Goal: Register for event/course

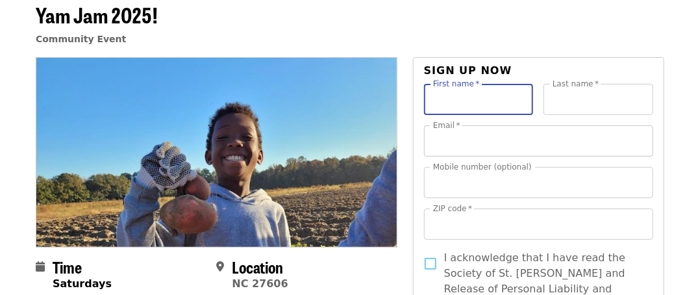
scroll to position [65, 0]
type input "******"
type input "**********"
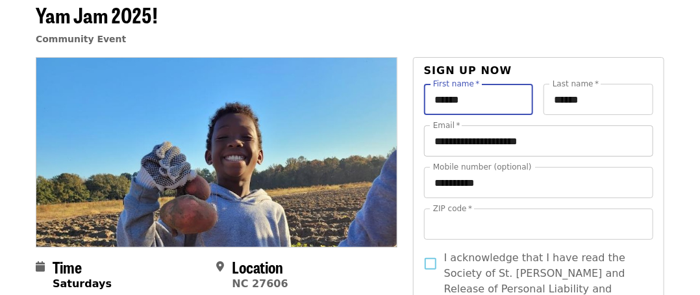
type input "*****"
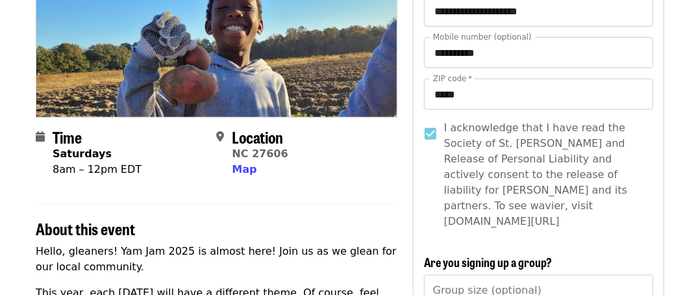
scroll to position [260, 0]
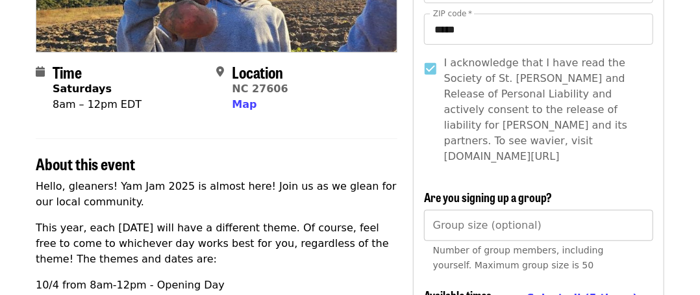
click at [452, 210] on div "Group size (optional) Group size (optional) Number of group members, including …" at bounding box center [538, 244] width 229 height 68
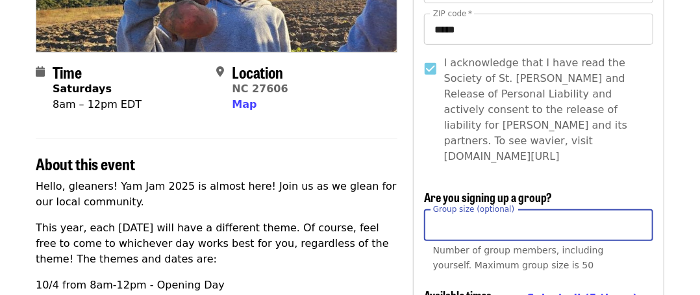
click at [639, 210] on input "*" at bounding box center [538, 225] width 229 height 31
click at [637, 210] on input "*" at bounding box center [538, 225] width 229 height 31
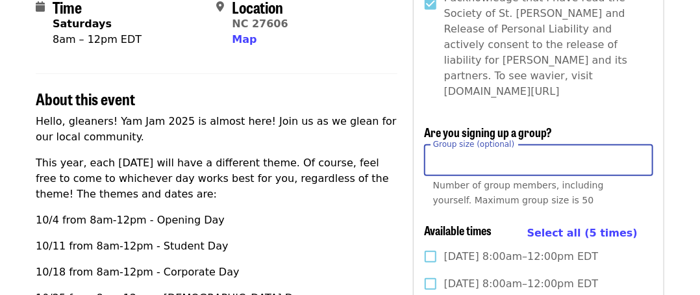
scroll to position [390, 0]
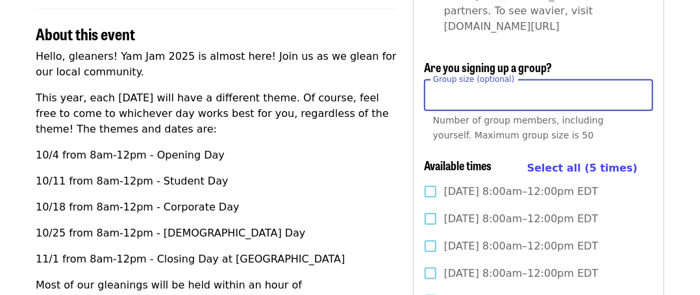
type input "*"
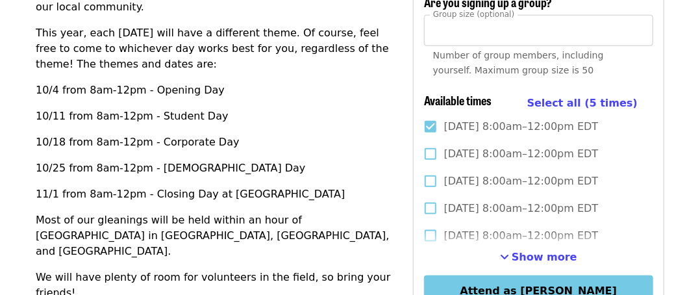
scroll to position [520, 0]
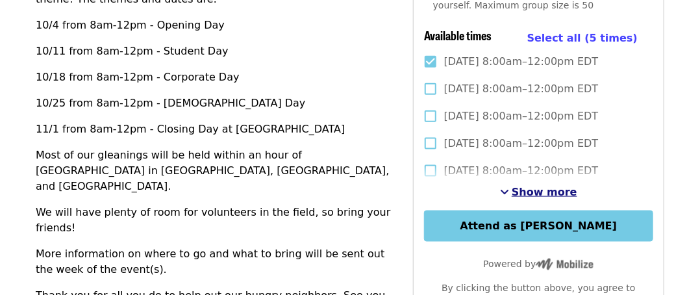
click at [509, 186] on span "See more timeslots" at bounding box center [504, 191] width 9 height 10
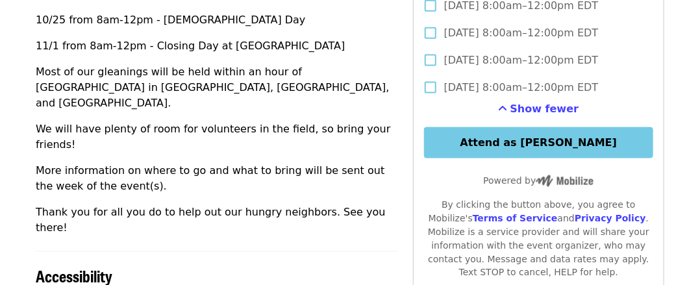
scroll to position [585, 0]
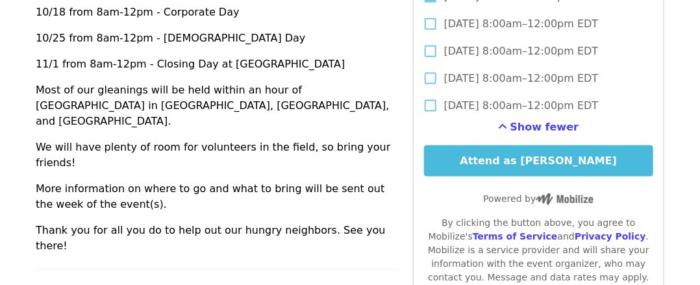
click at [506, 147] on button "Attend as [PERSON_NAME]" at bounding box center [538, 161] width 229 height 31
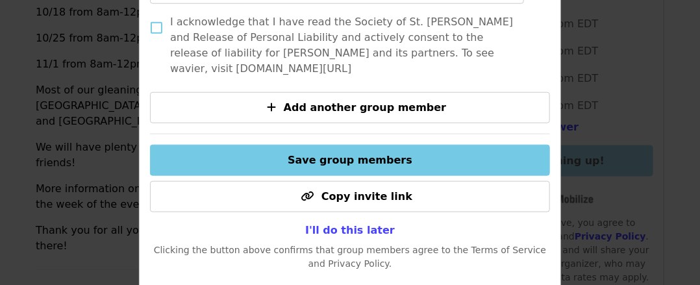
scroll to position [454, 0]
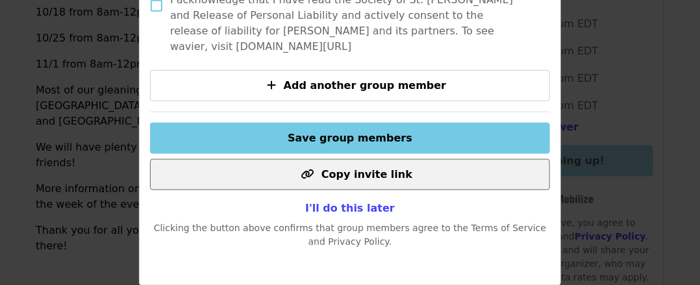
click at [353, 177] on span "Copy invite link" at bounding box center [367, 174] width 91 height 12
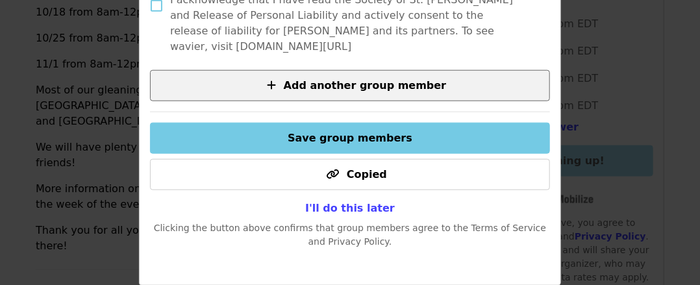
click at [365, 86] on span "Add another group member" at bounding box center [365, 85] width 163 height 12
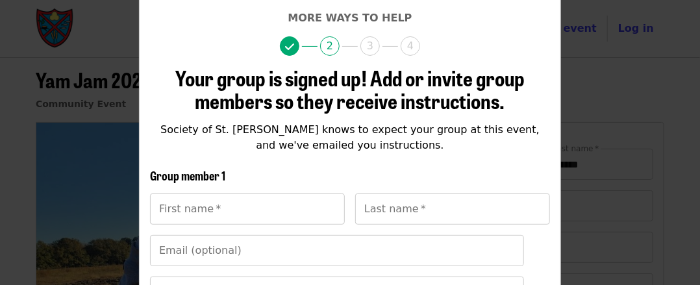
scroll to position [88, 0]
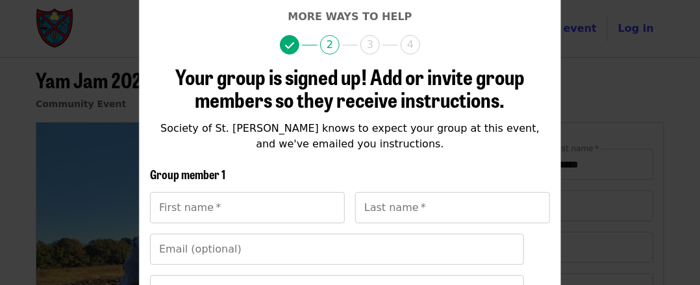
click at [195, 209] on div "First name   * First name *" at bounding box center [247, 207] width 195 height 31
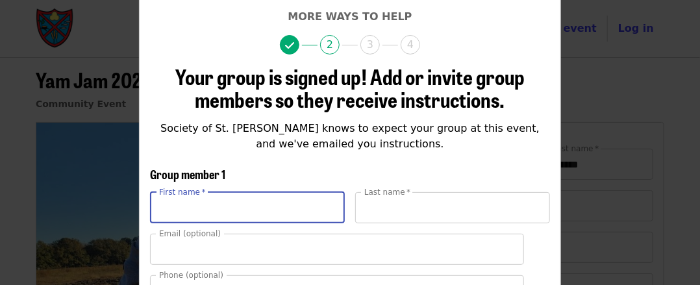
type input "******"
type input "**********"
type input "*****"
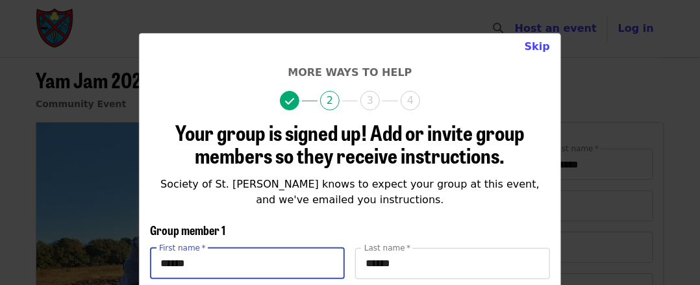
scroll to position [0, 0]
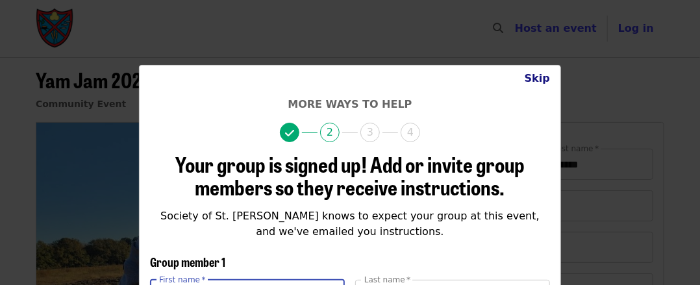
click at [535, 81] on button "Skip" at bounding box center [538, 79] width 46 height 26
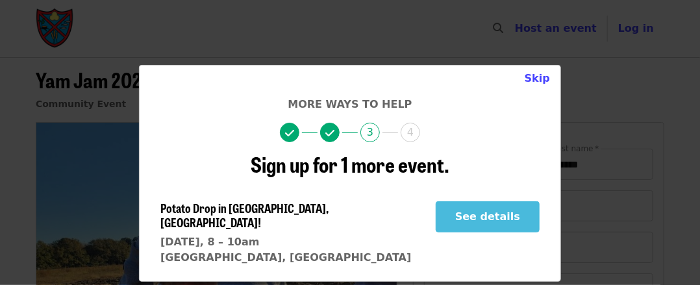
click at [480, 218] on button "See details" at bounding box center [488, 216] width 104 height 31
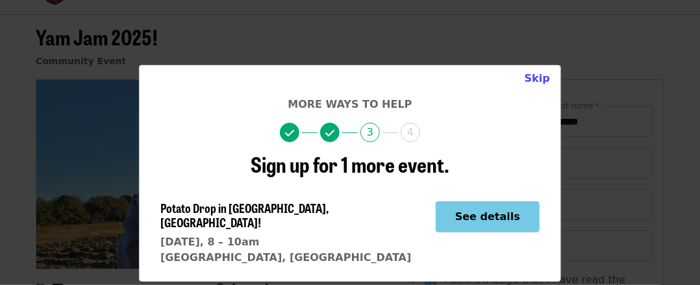
scroll to position [65, 0]
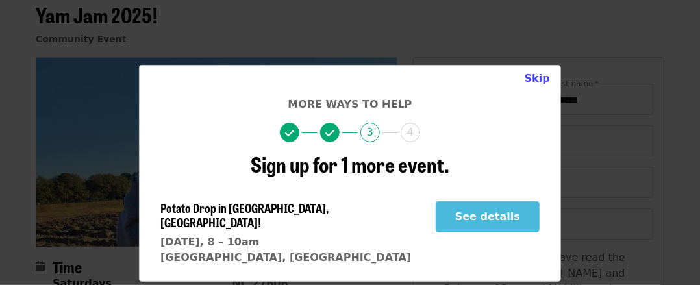
click at [470, 218] on button "See details" at bounding box center [488, 216] width 104 height 31
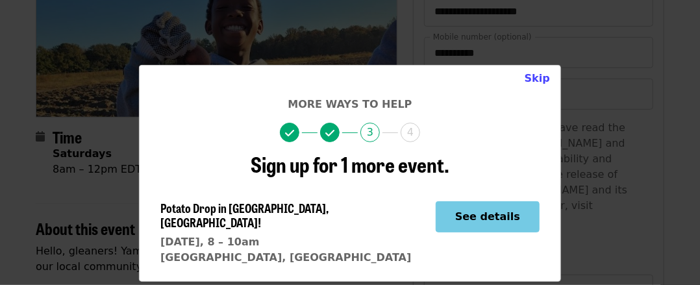
scroll to position [130, 0]
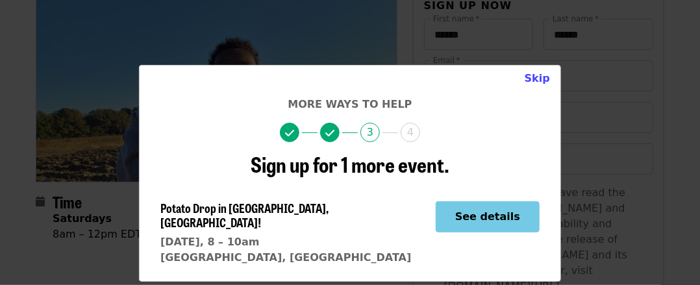
click at [290, 133] on icon "check icon" at bounding box center [289, 133] width 9 height 12
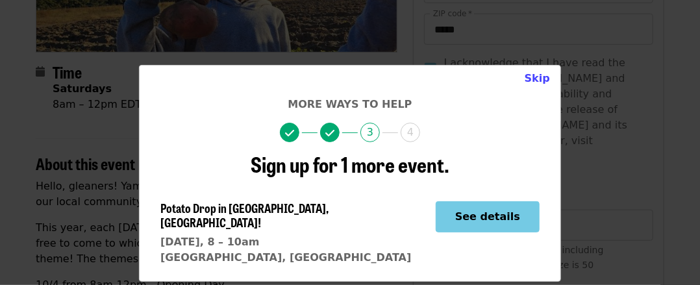
scroll to position [195, 0]
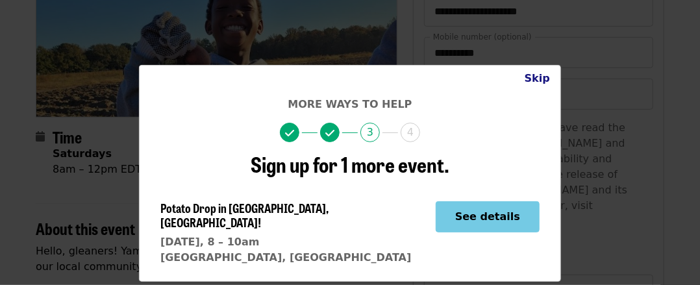
click at [541, 79] on button "Skip" at bounding box center [538, 79] width 46 height 26
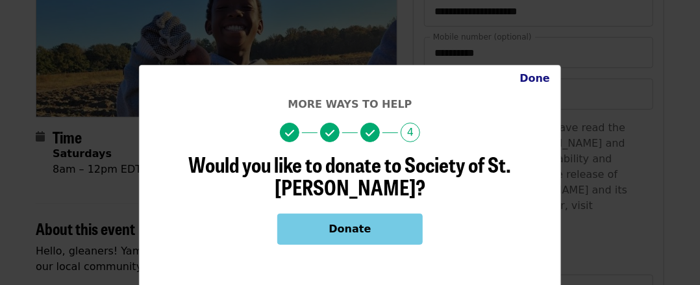
click at [526, 78] on button "Done" at bounding box center [534, 79] width 51 height 26
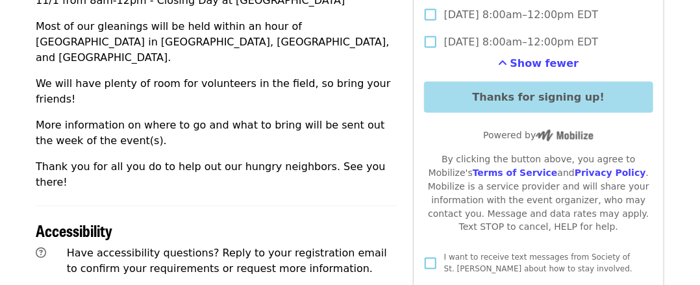
scroll to position [650, 0]
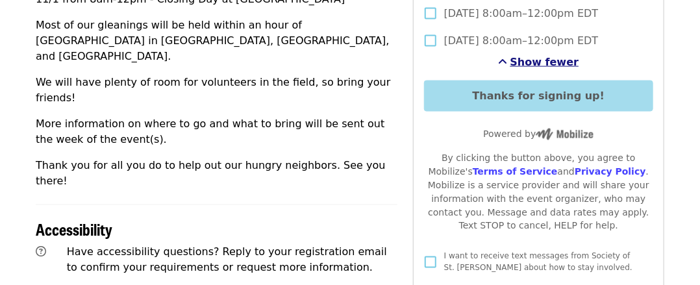
click at [525, 56] on span "Show fewer" at bounding box center [545, 62] width 69 height 12
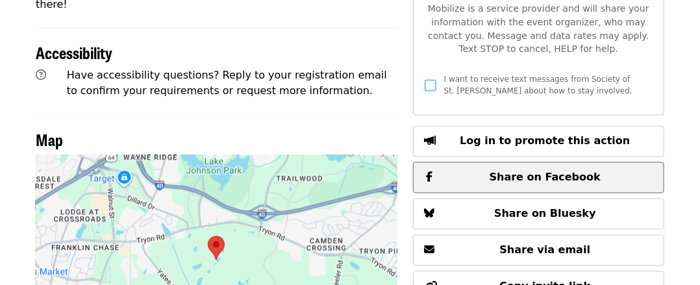
scroll to position [845, 0]
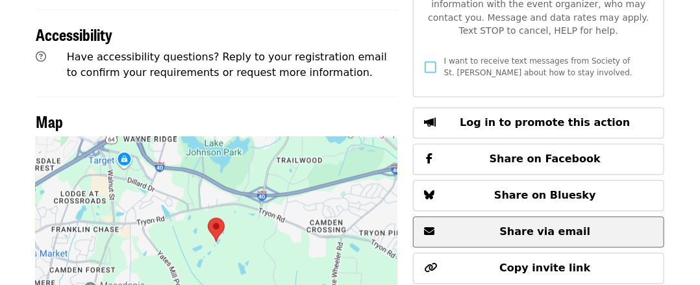
click at [474, 225] on span "Share via email" at bounding box center [538, 233] width 229 height 16
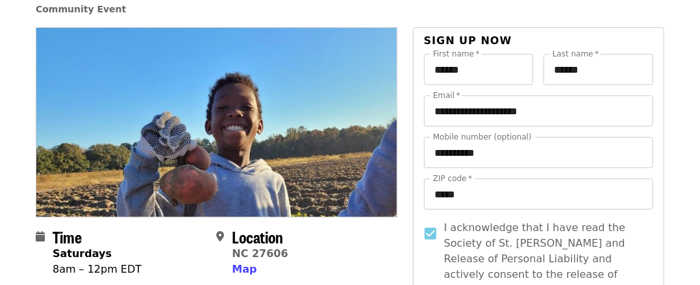
scroll to position [65, 0]
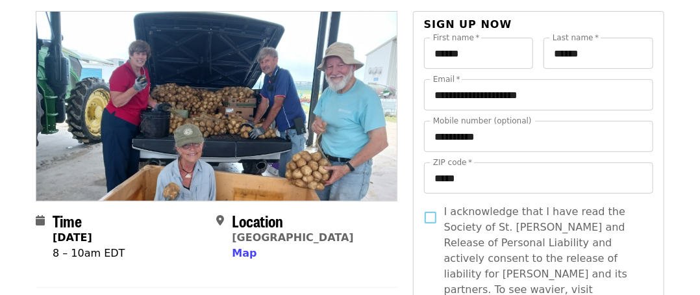
scroll to position [130, 0]
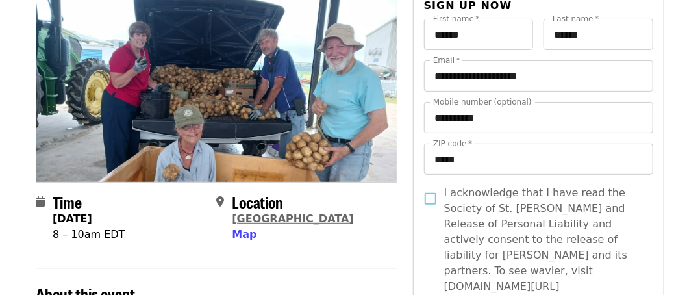
click at [271, 220] on link "[GEOGRAPHIC_DATA]" at bounding box center [292, 218] width 121 height 12
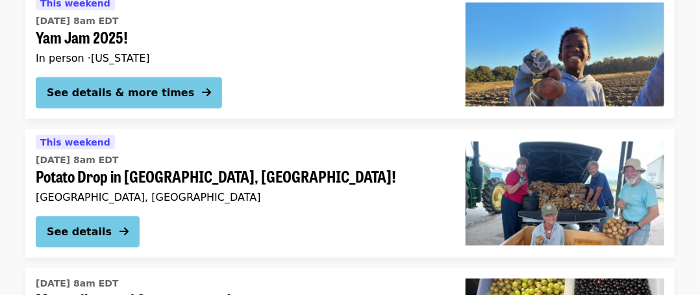
scroll to position [520, 0]
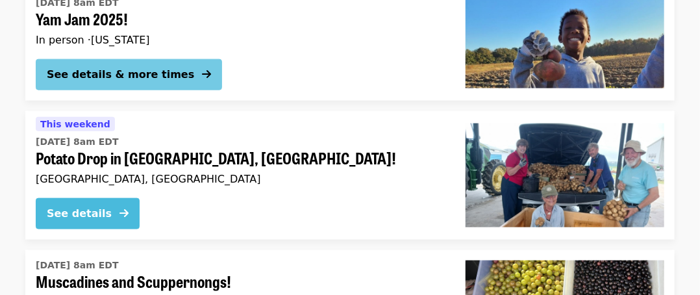
click at [91, 212] on div "See details" at bounding box center [79, 214] width 65 height 16
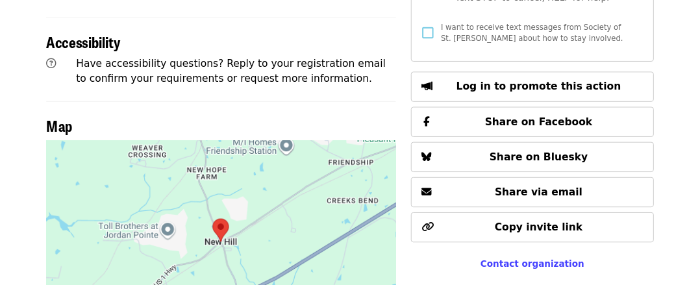
scroll to position [780, 0]
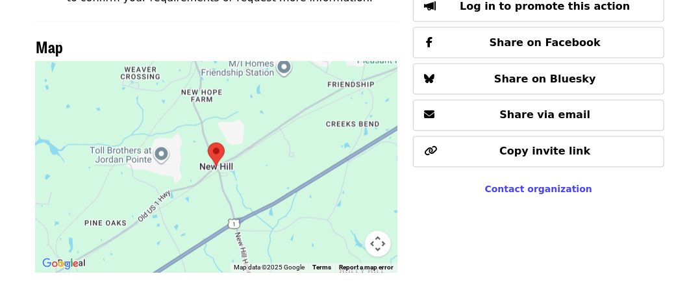
click at [208, 143] on area at bounding box center [208, 143] width 0 height 0
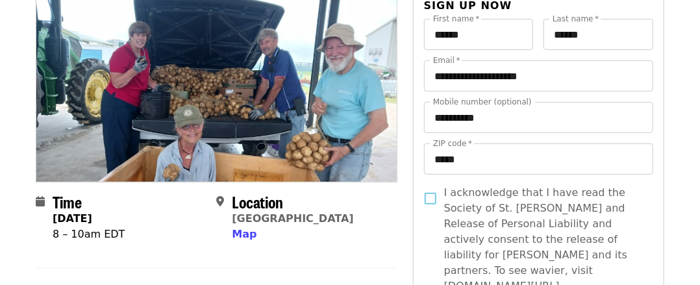
scroll to position [0, 0]
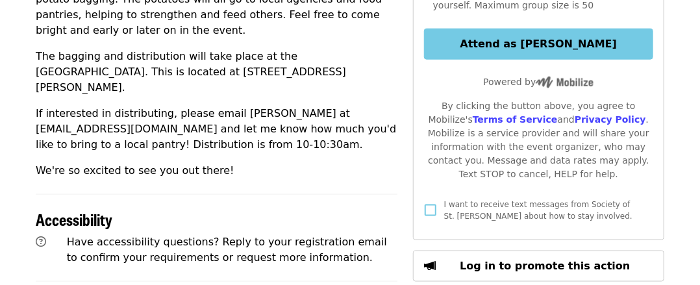
scroll to position [585, 0]
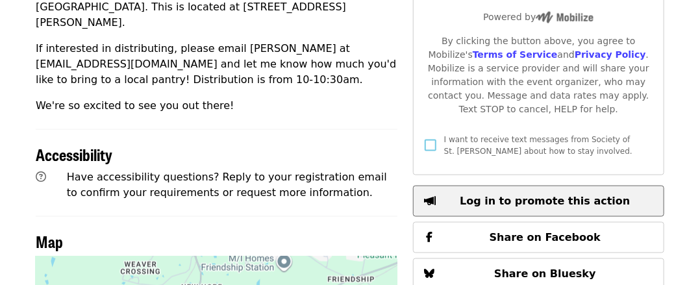
click at [525, 195] on span "Log in to promote this action" at bounding box center [545, 201] width 170 height 12
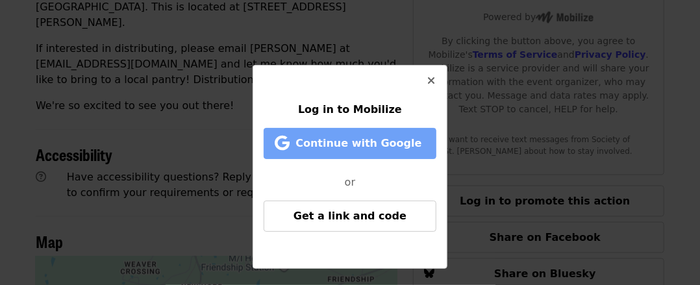
click at [357, 145] on span "Continue with Google" at bounding box center [359, 143] width 126 height 12
